Goal: Navigation & Orientation: Go to known website

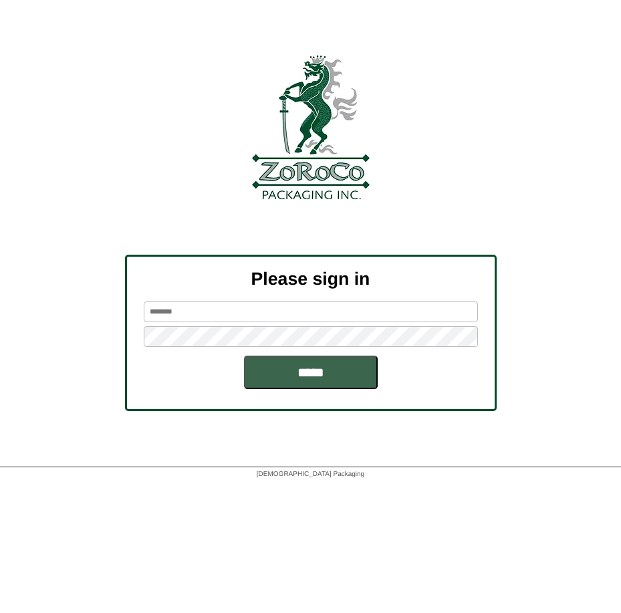
click at [166, 72] on div at bounding box center [310, 127] width 621 height 144
drag, startPoint x: 182, startPoint y: 1, endPoint x: 299, endPoint y: 36, distance: 121.5
click at [299, 36] on div at bounding box center [310, 27] width 621 height 55
click at [184, 42] on div at bounding box center [310, 27] width 621 height 55
click at [423, 49] on div at bounding box center [310, 27] width 621 height 55
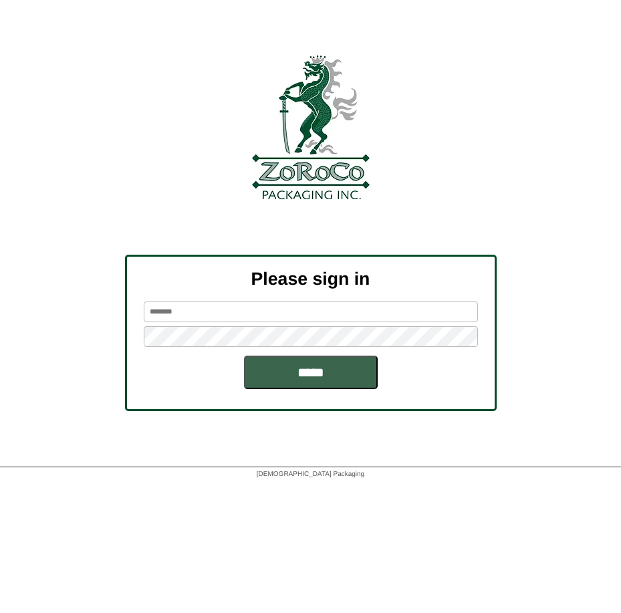
click at [206, 305] on input "text" at bounding box center [311, 311] width 334 height 21
click at [259, 91] on img at bounding box center [311, 127] width 118 height 144
drag, startPoint x: 543, startPoint y: 1, endPoint x: 353, endPoint y: 40, distance: 193.8
click at [332, 45] on div at bounding box center [310, 27] width 621 height 55
